Goal: Information Seeking & Learning: Learn about a topic

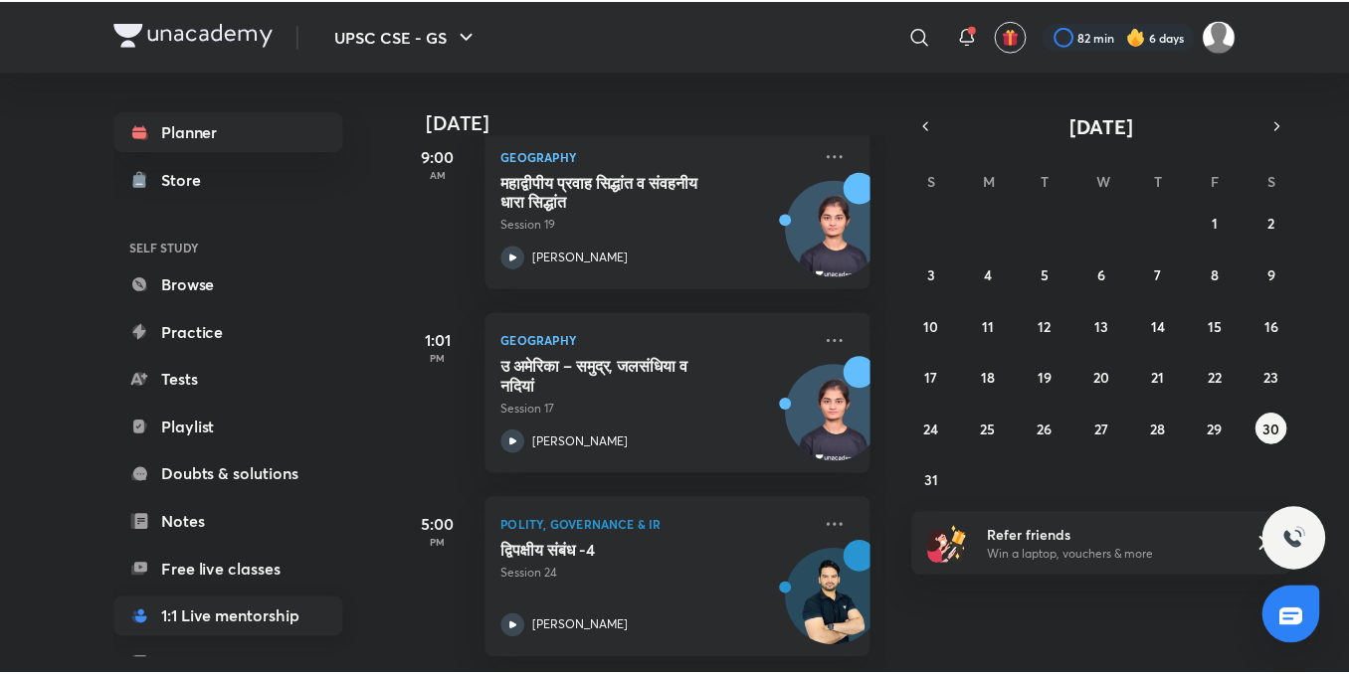
scroll to position [220, 0]
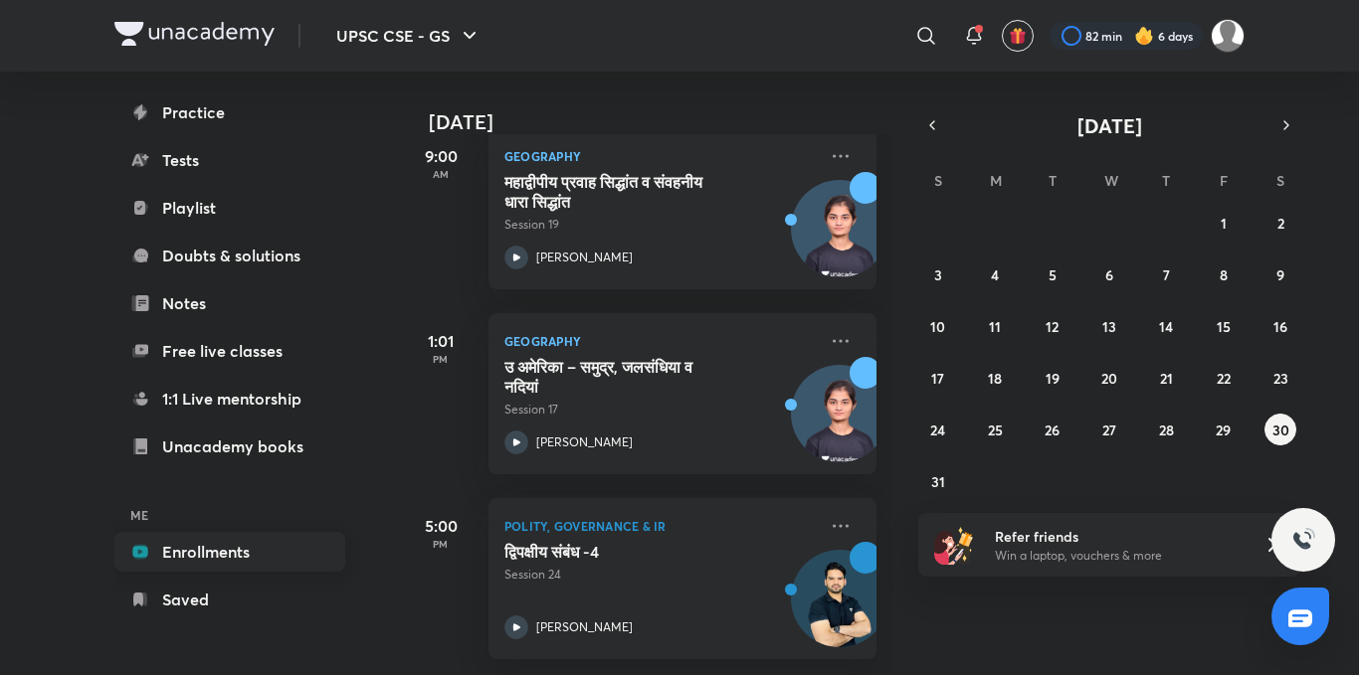
click at [272, 543] on link "Enrollments" at bounding box center [229, 552] width 231 height 40
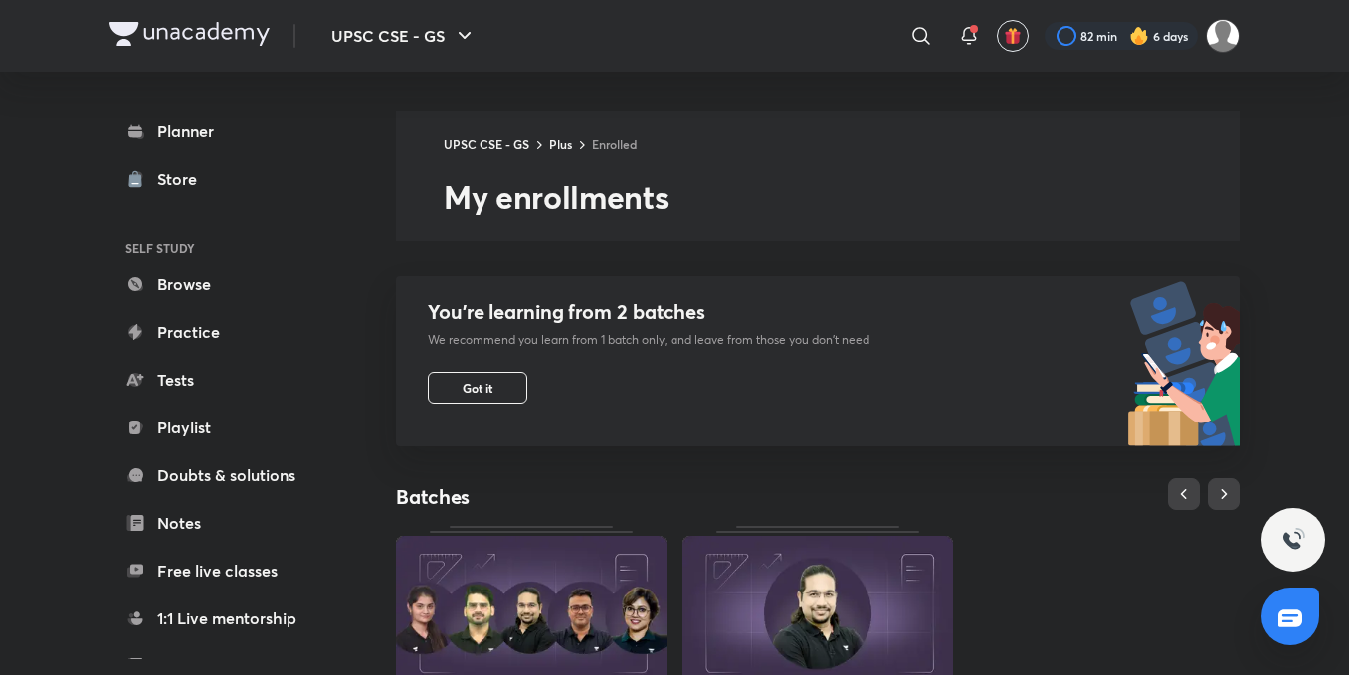
scroll to position [717, 0]
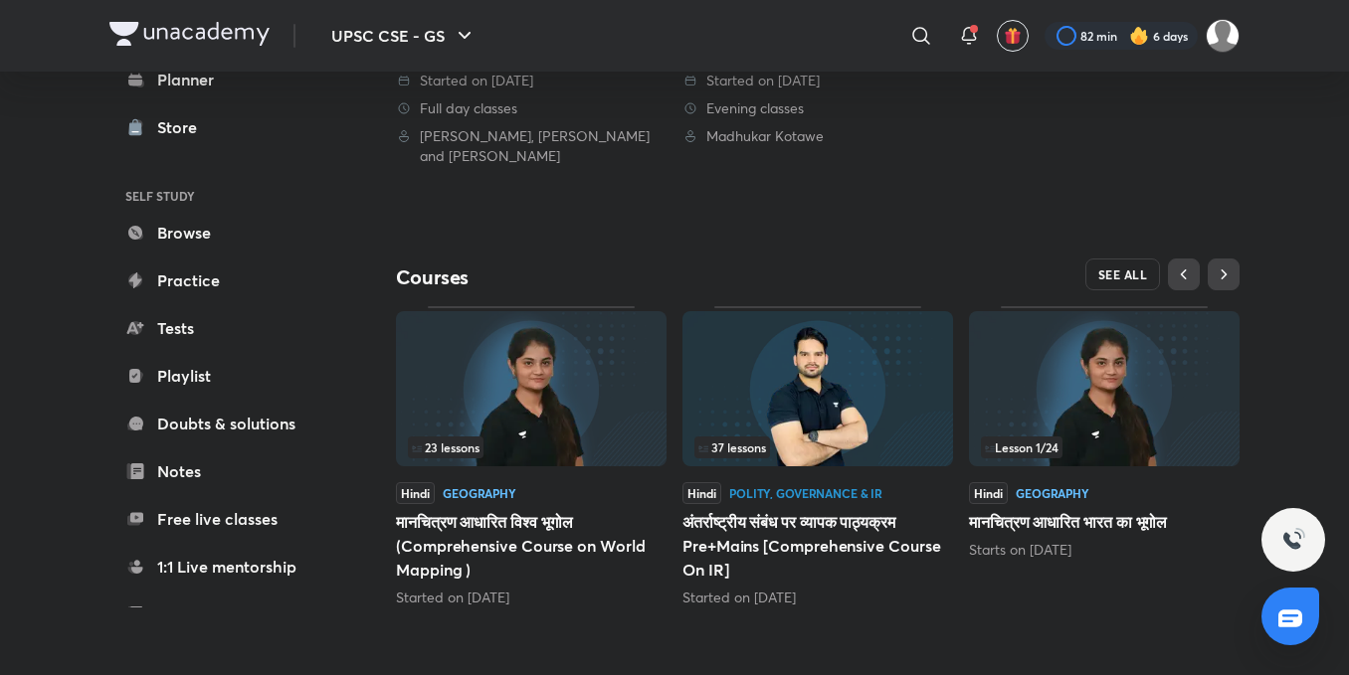
click at [1135, 282] on span "SEE ALL" at bounding box center [1123, 275] width 50 height 14
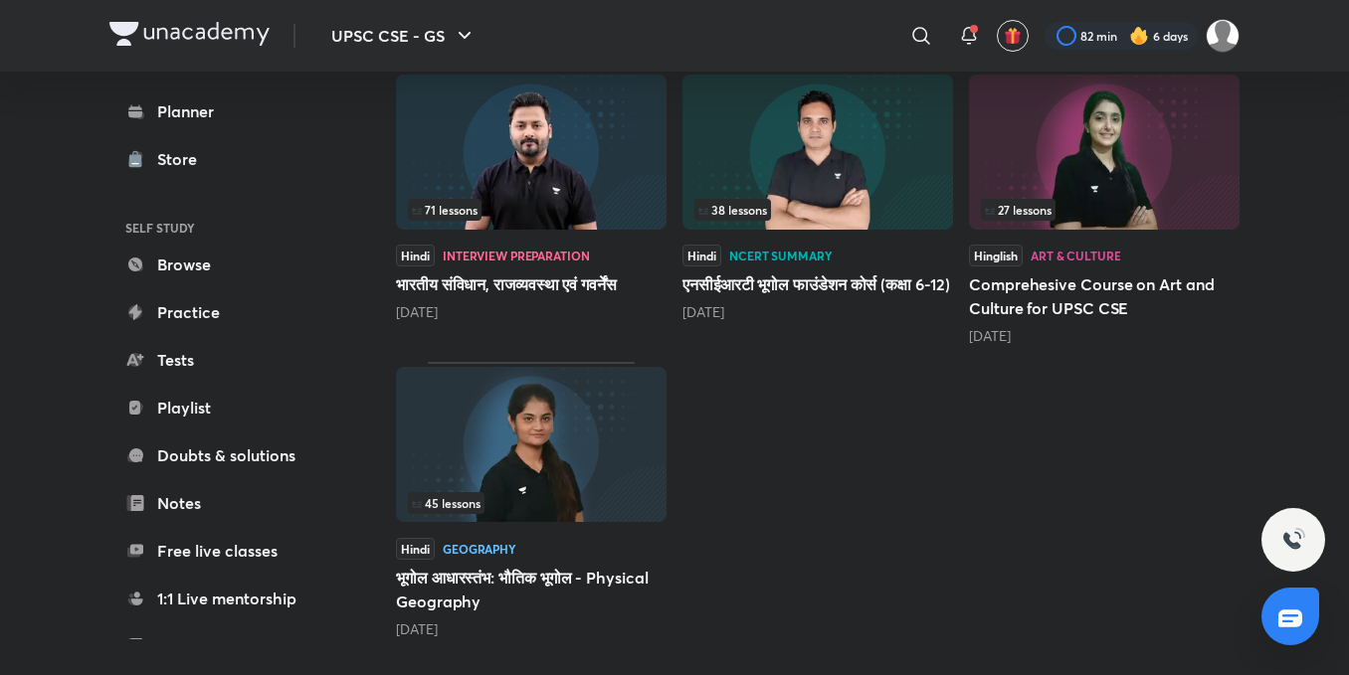
scroll to position [922, 0]
click at [624, 142] on img at bounding box center [531, 152] width 271 height 155
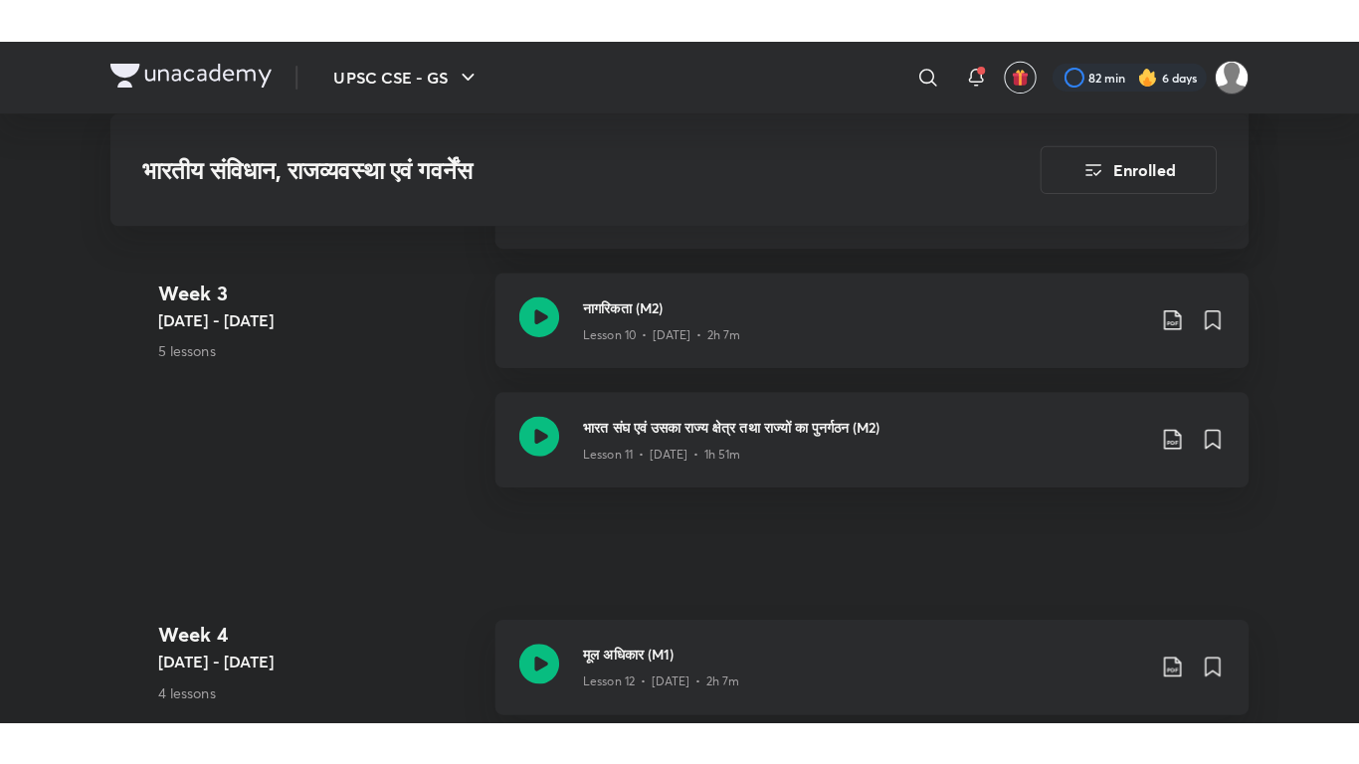
scroll to position [2392, 0]
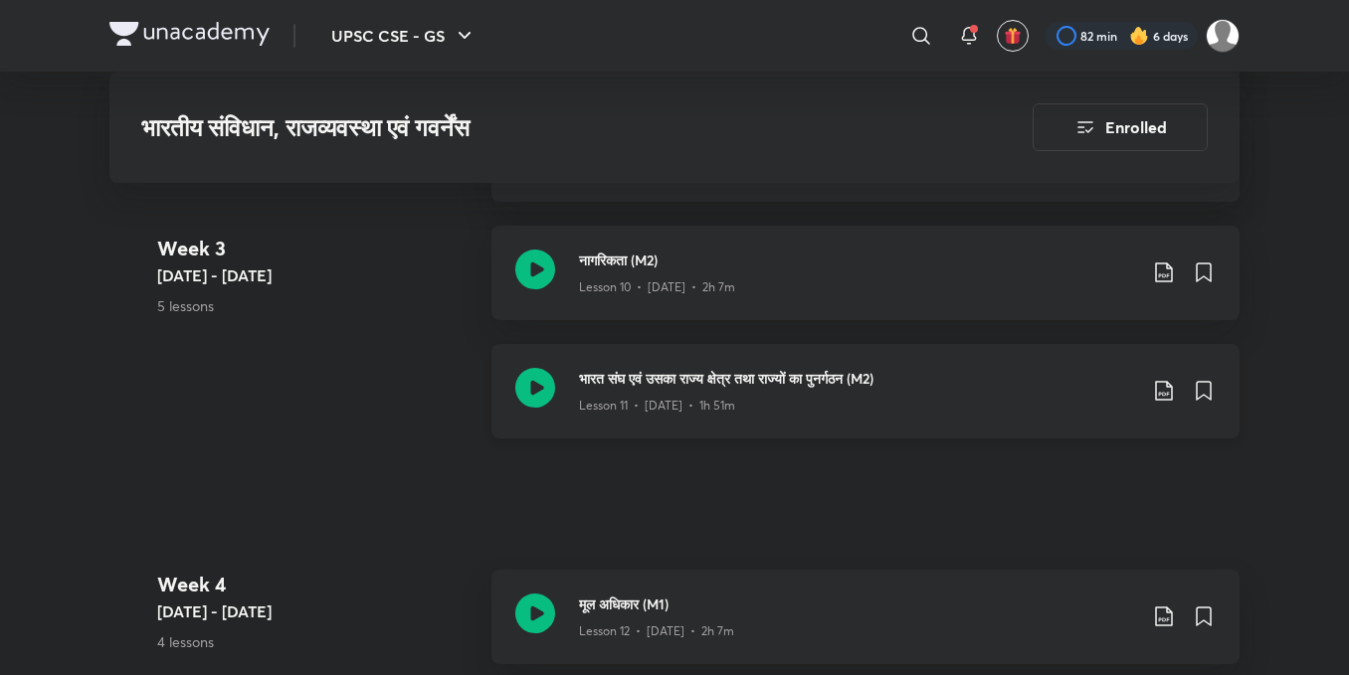
click at [547, 393] on icon at bounding box center [535, 388] width 40 height 40
